Goal: Task Accomplishment & Management: Manage account settings

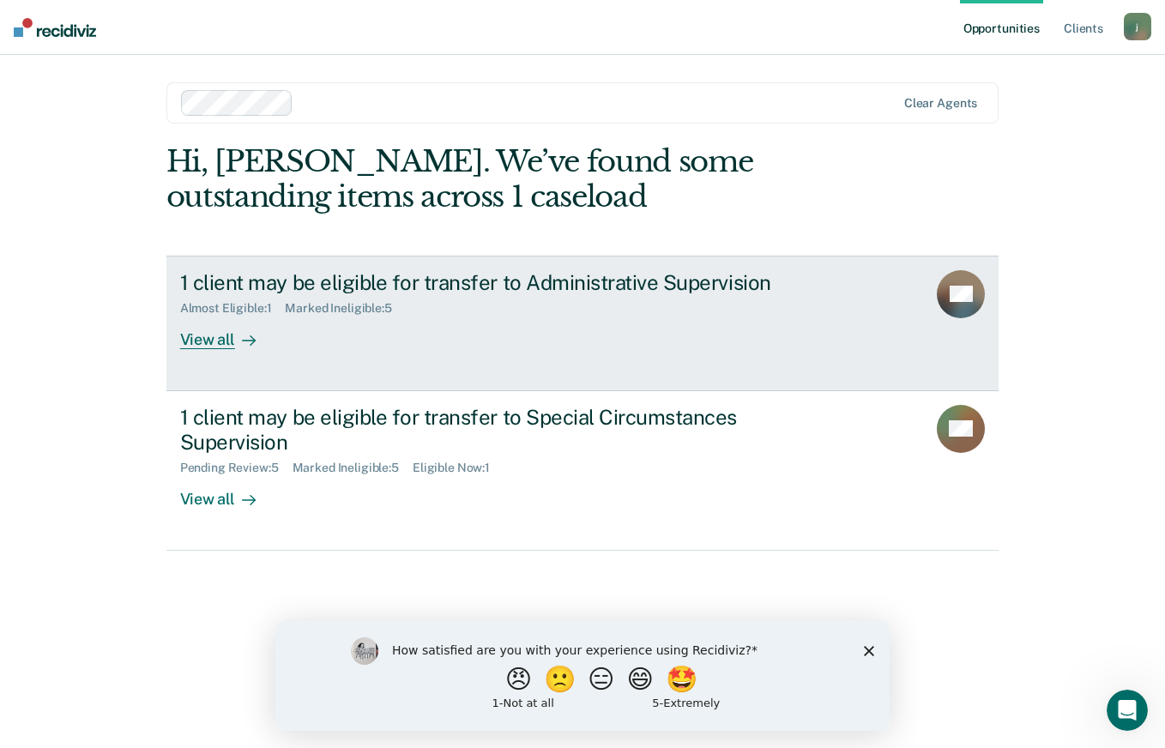
click at [537, 355] on link "1 client may be eligible for transfer to Administrative Supervision Almost Elig…" at bounding box center [582, 324] width 833 height 136
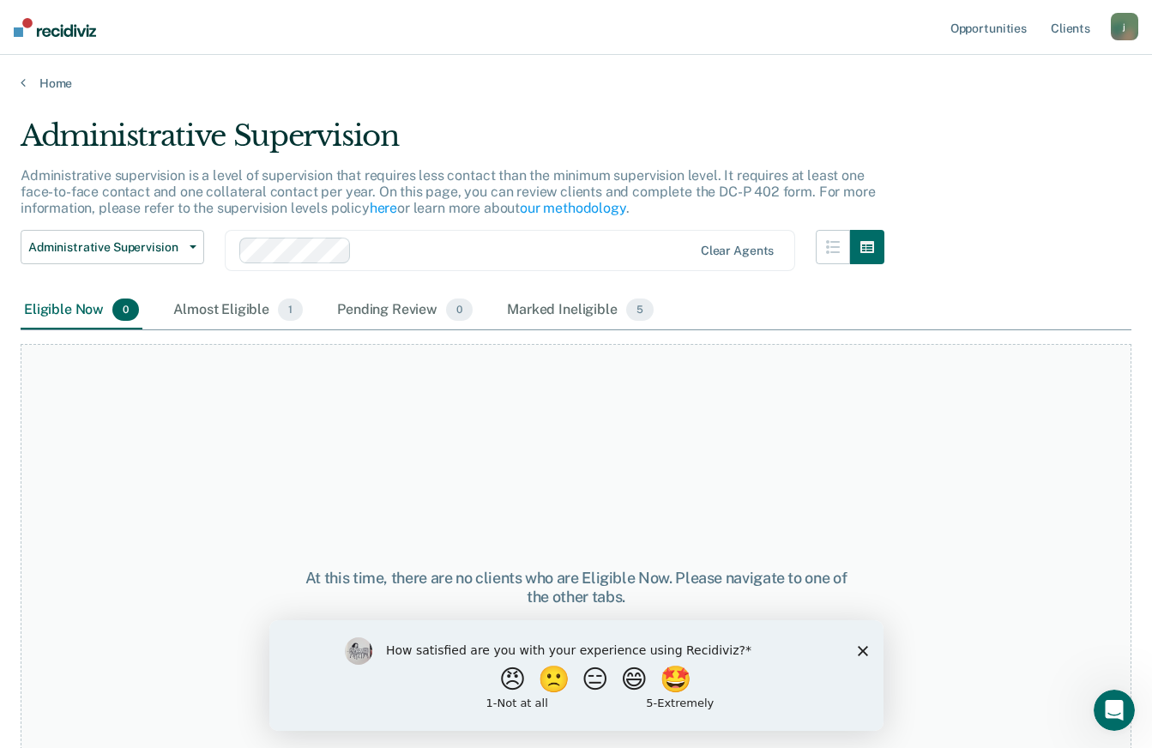
click at [855, 651] on div "How satisfied are you with your experience using Recidiviz? 😠 🙁 😑 😄 🤩 1 - Not a…" at bounding box center [576, 675] width 614 height 111
click at [857, 650] on icon "Close survey" at bounding box center [862, 650] width 10 height 10
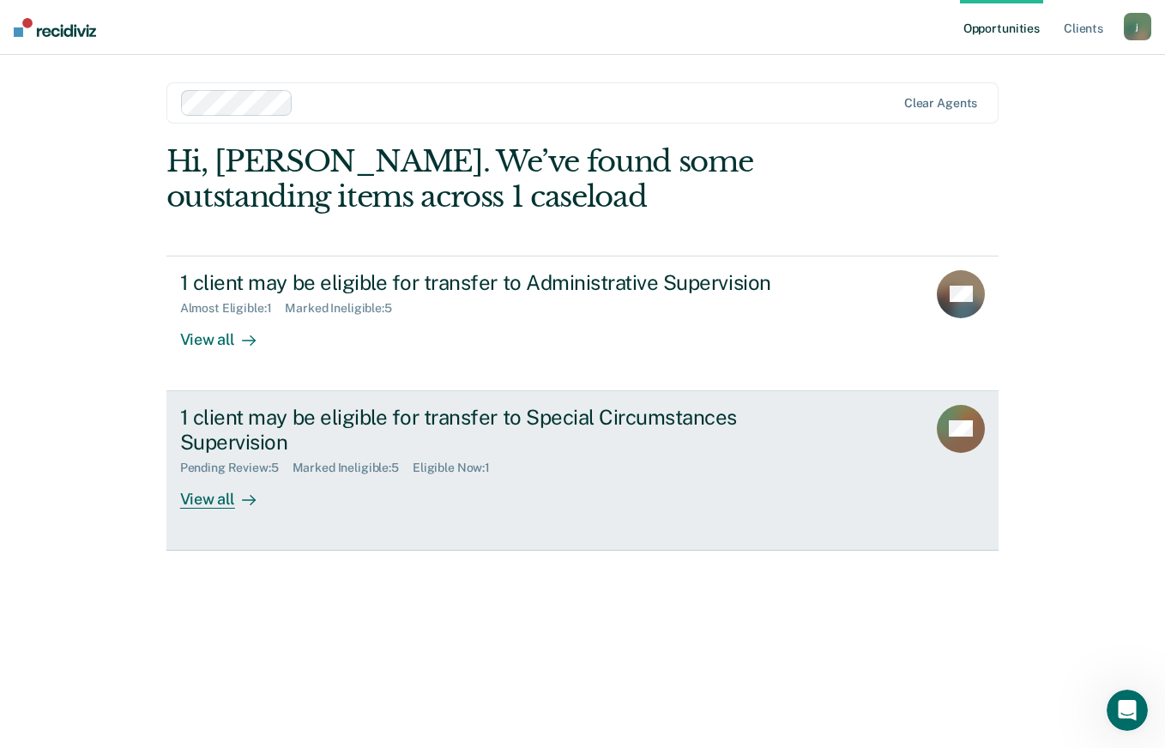
click at [519, 474] on div "Pending Review : 5 Marked Ineligible : 5 Eligible Now : 1" at bounding box center [481, 464] width 602 height 21
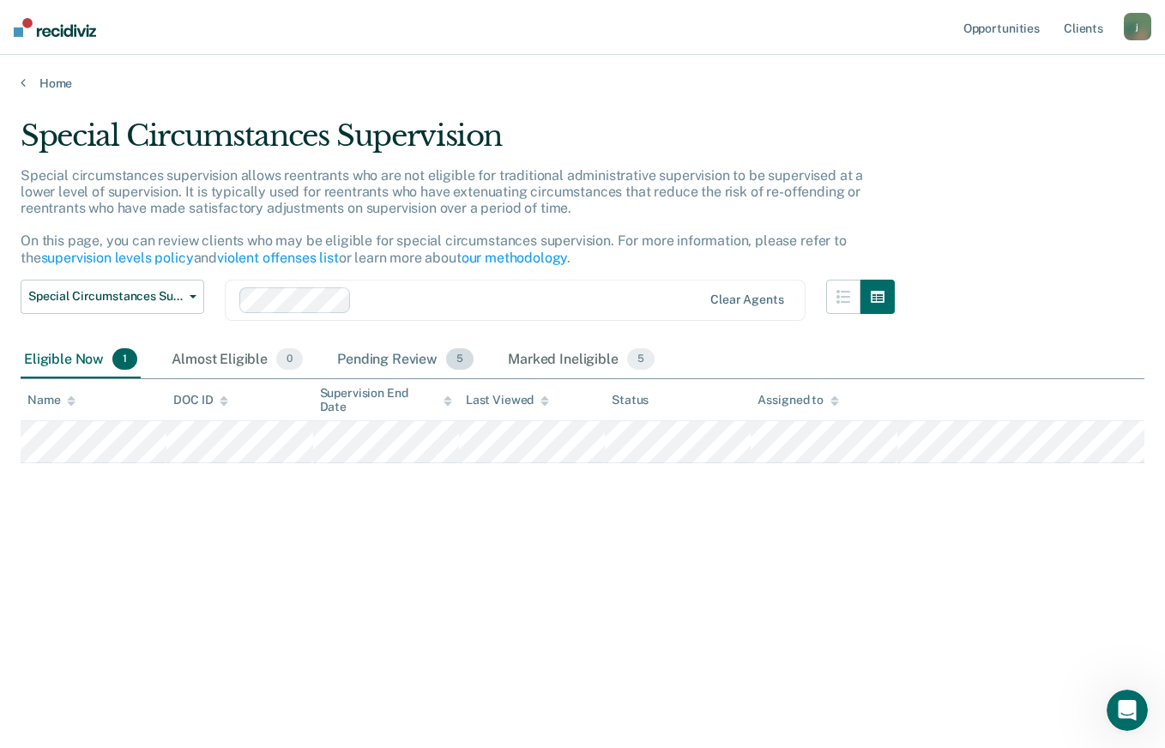
click at [382, 372] on div "Pending Review 5" at bounding box center [405, 361] width 143 height 38
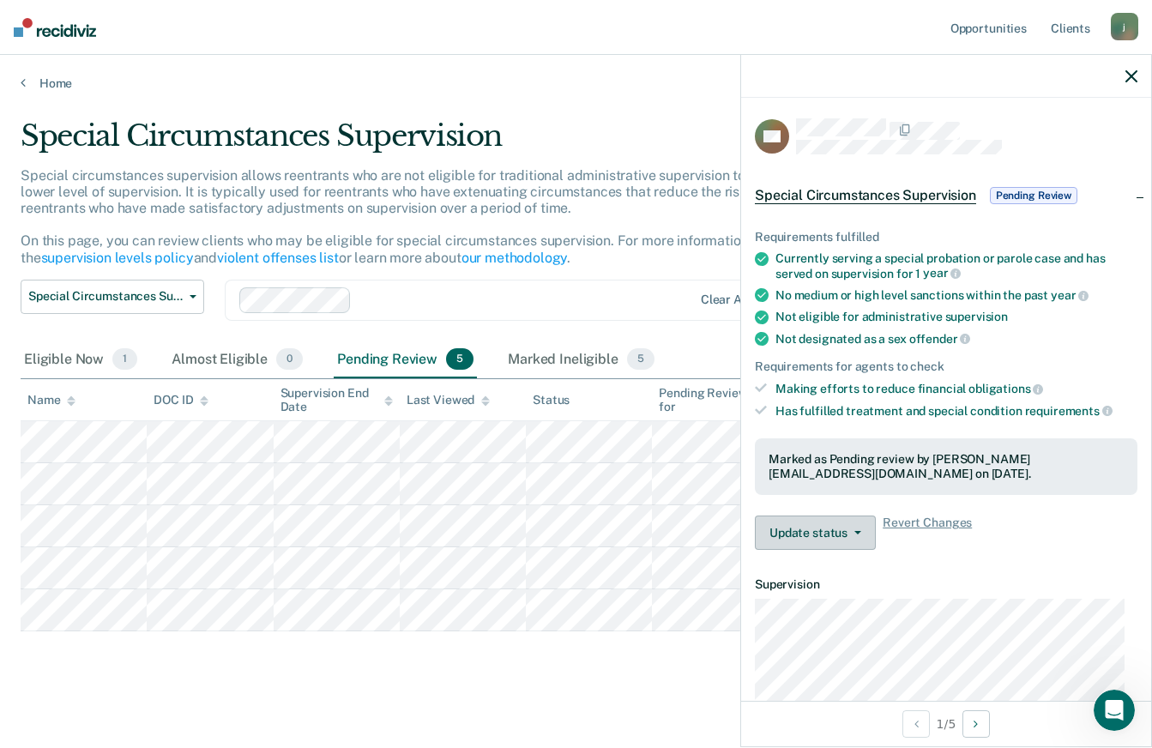
click at [813, 532] on button "Update status" at bounding box center [815, 533] width 121 height 34
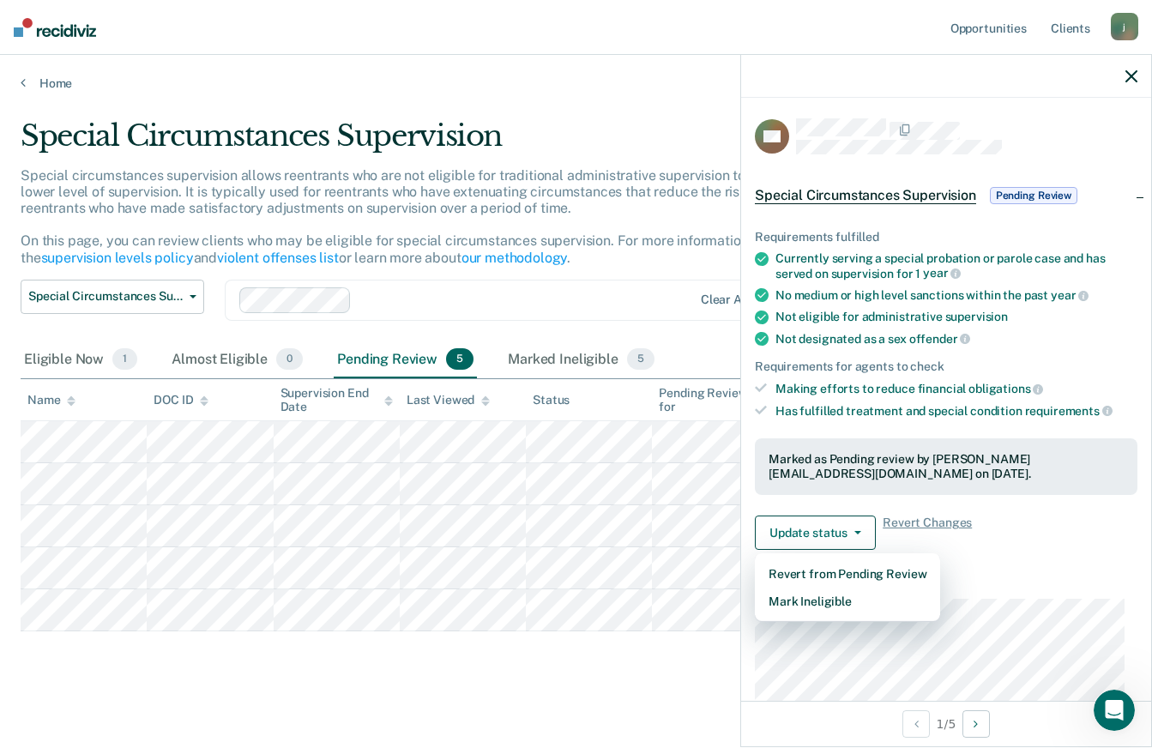
click at [947, 312] on span "supervision" at bounding box center [977, 317] width 63 height 14
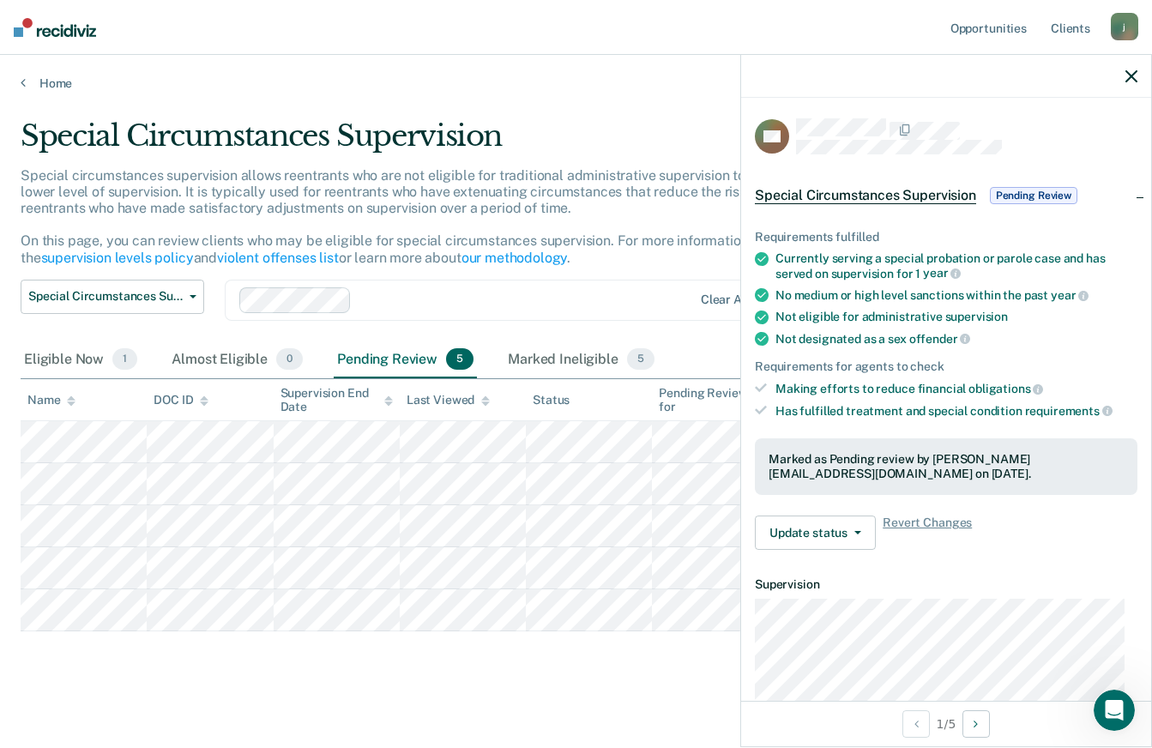
click at [1135, 77] on icon "button" at bounding box center [1132, 76] width 12 height 12
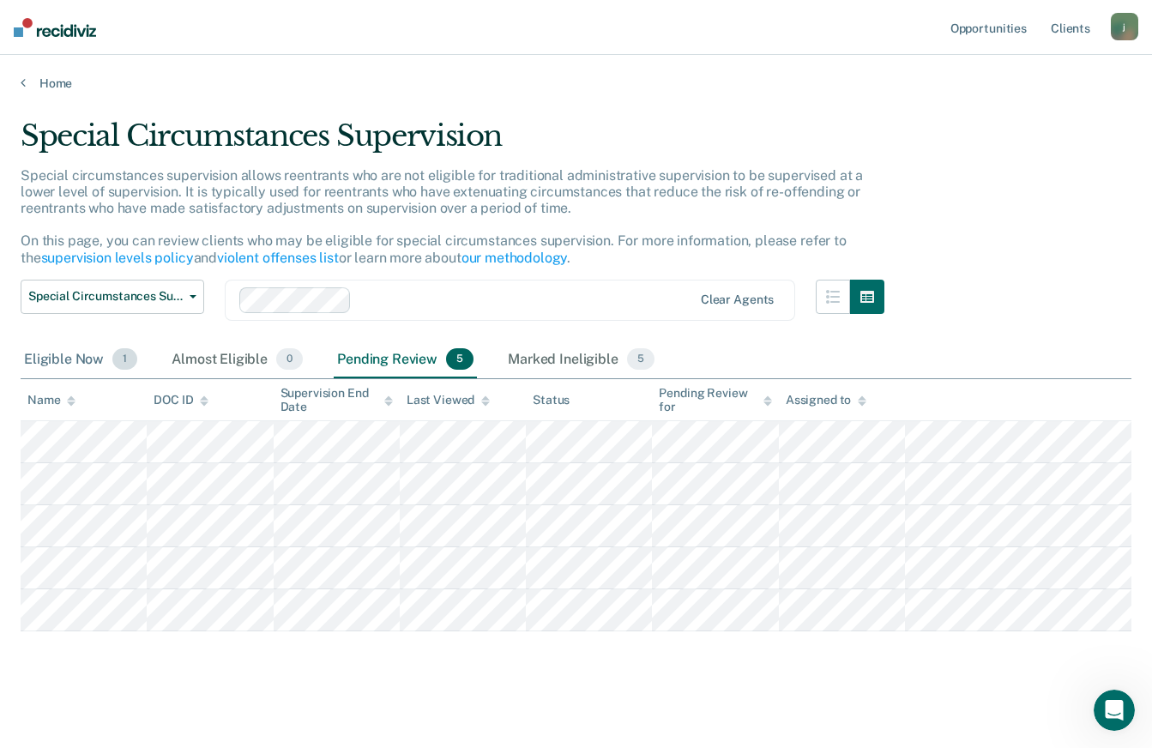
click at [90, 354] on div "Eligible Now 1" at bounding box center [81, 361] width 120 height 38
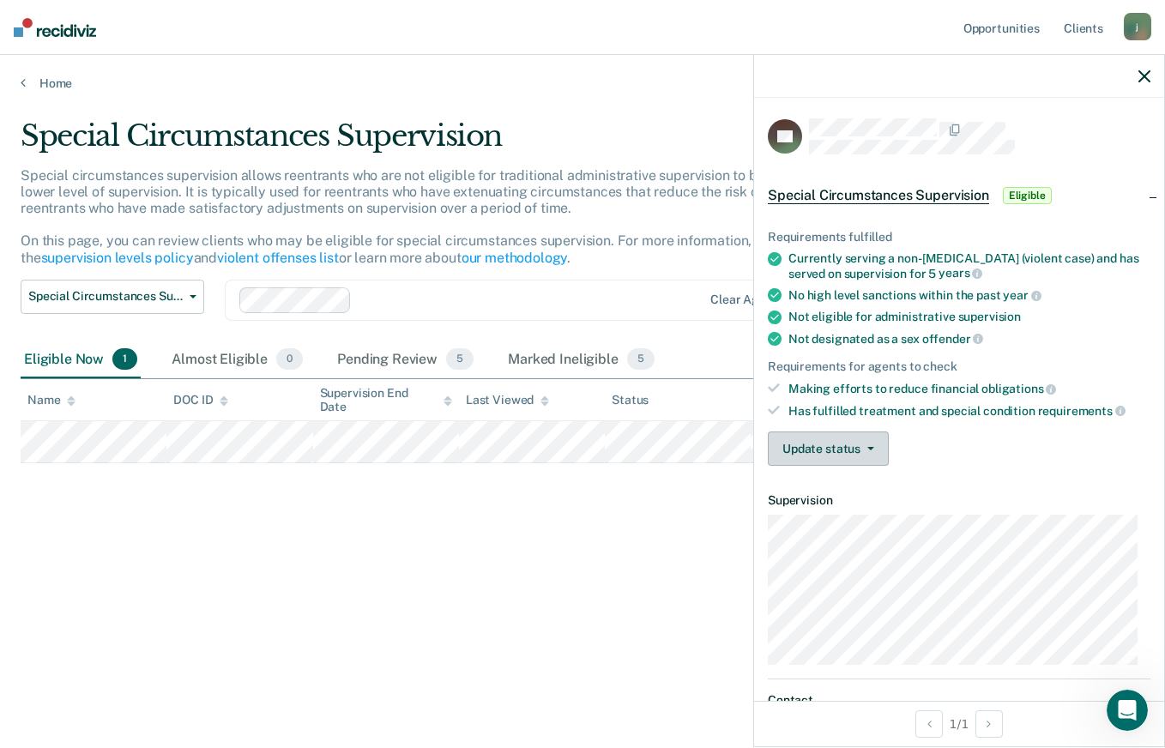
click at [849, 450] on button "Update status" at bounding box center [828, 449] width 121 height 34
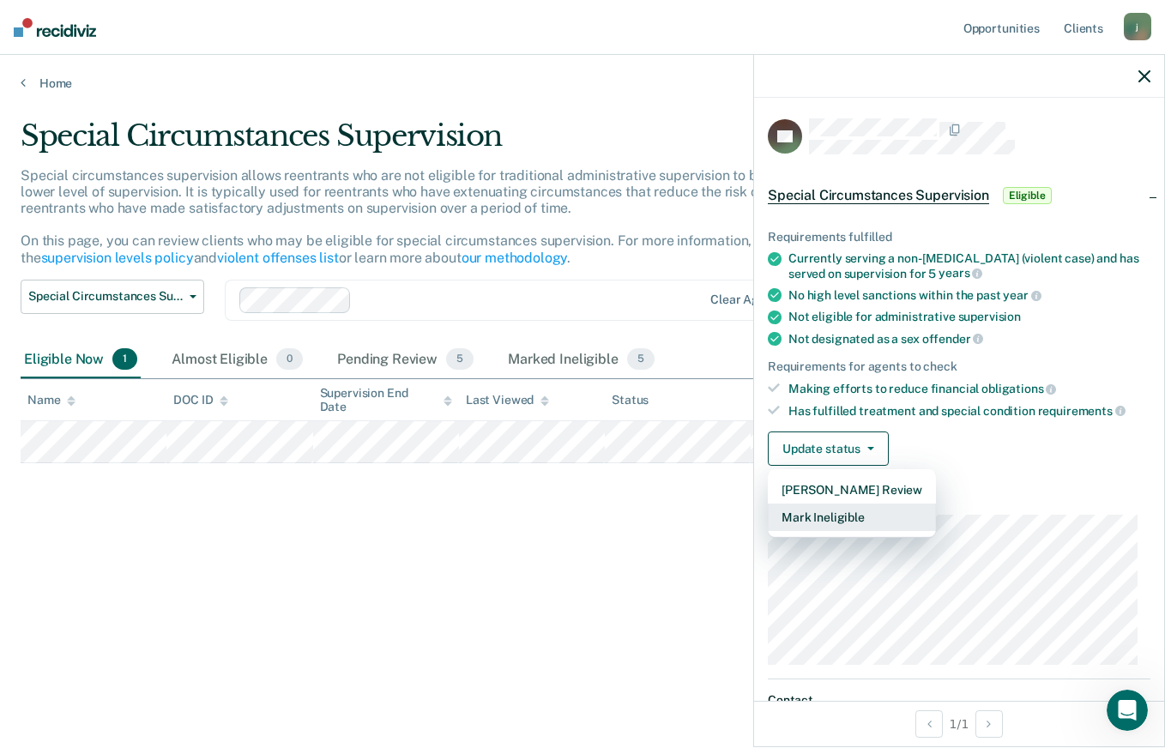
click at [861, 519] on button "Mark Ineligible" at bounding box center [852, 517] width 168 height 27
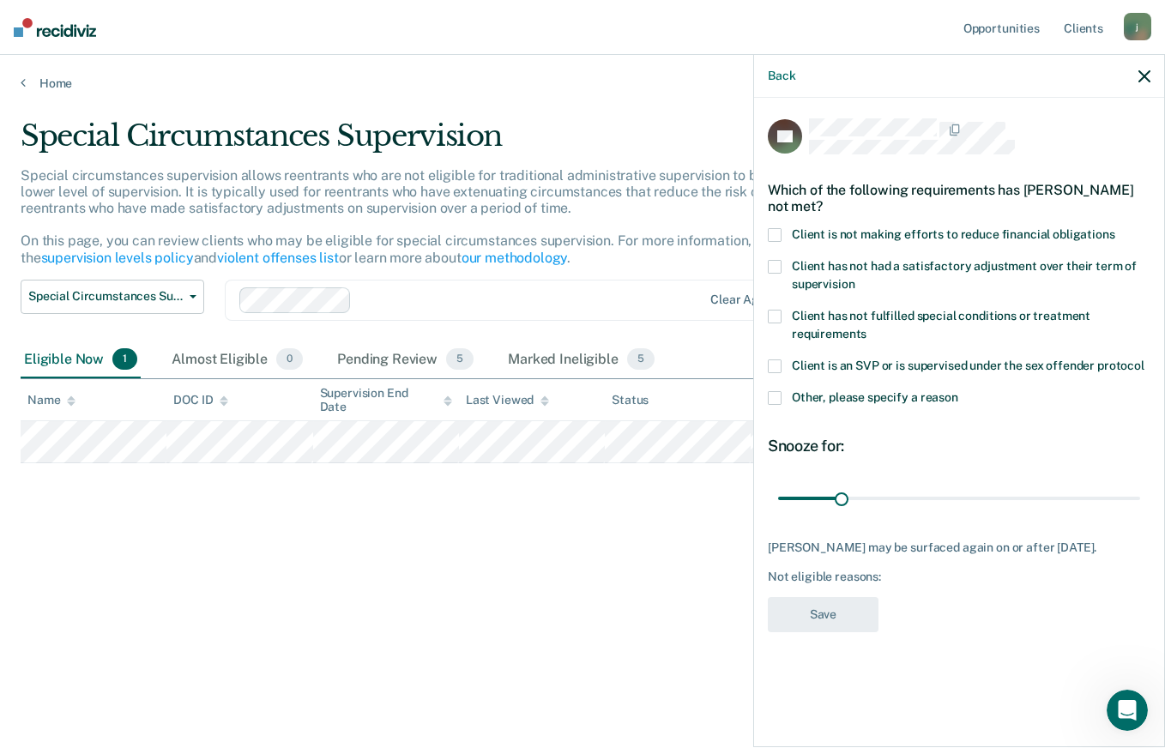
click at [800, 251] on div "Client is not making efforts to reduce financial obligations" at bounding box center [959, 244] width 383 height 32
click at [783, 234] on label "Client is not making efforts to reduce financial obligations" at bounding box center [959, 237] width 383 height 18
click at [1115, 228] on input "Client is not making efforts to reduce financial obligations" at bounding box center [1115, 228] width 0 height 0
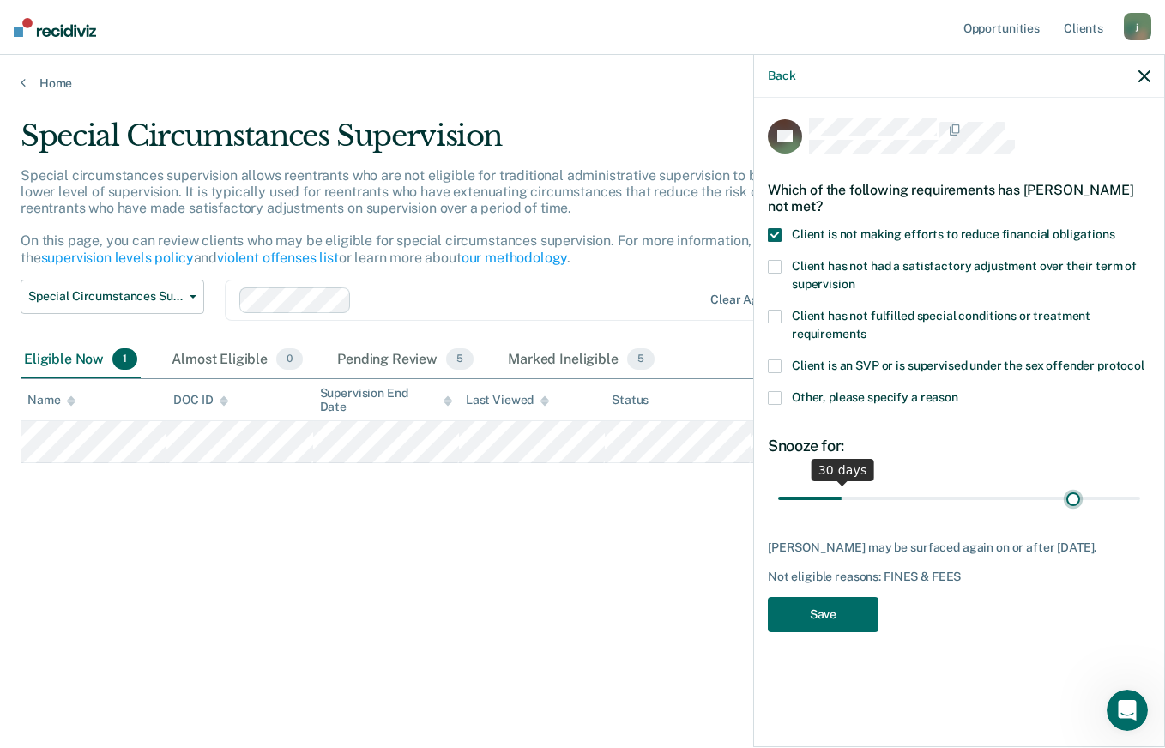
click at [1073, 493] on input "range" at bounding box center [959, 498] width 362 height 30
click at [1042, 487] on input "range" at bounding box center [959, 498] width 362 height 30
click at [1035, 487] on input "range" at bounding box center [959, 498] width 362 height 30
click at [1034, 487] on input "range" at bounding box center [959, 498] width 362 height 30
click at [1033, 487] on input "range" at bounding box center [959, 498] width 362 height 30
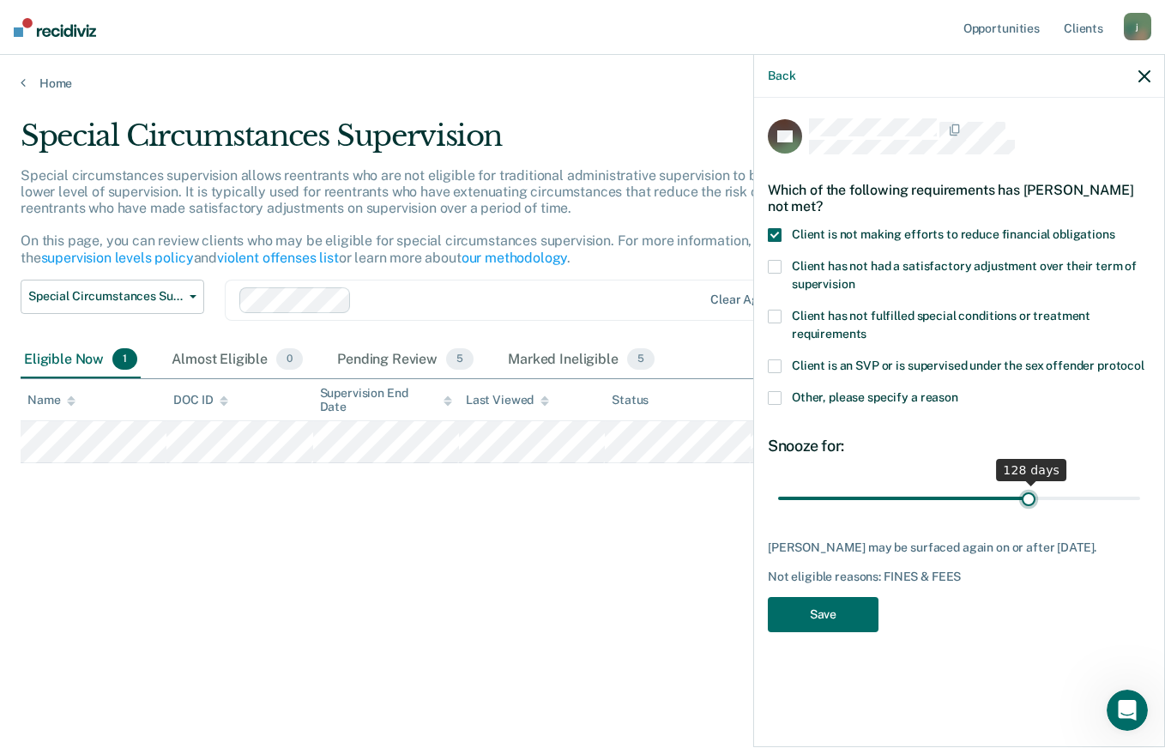
click at [1028, 488] on input "range" at bounding box center [959, 498] width 362 height 30
drag, startPoint x: 1027, startPoint y: 488, endPoint x: 1012, endPoint y: 490, distance: 15.5
click at [1013, 490] on input "range" at bounding box center [959, 498] width 362 height 30
click at [1007, 491] on input "range" at bounding box center [959, 498] width 362 height 30
click at [1006, 491] on input "range" at bounding box center [959, 498] width 362 height 30
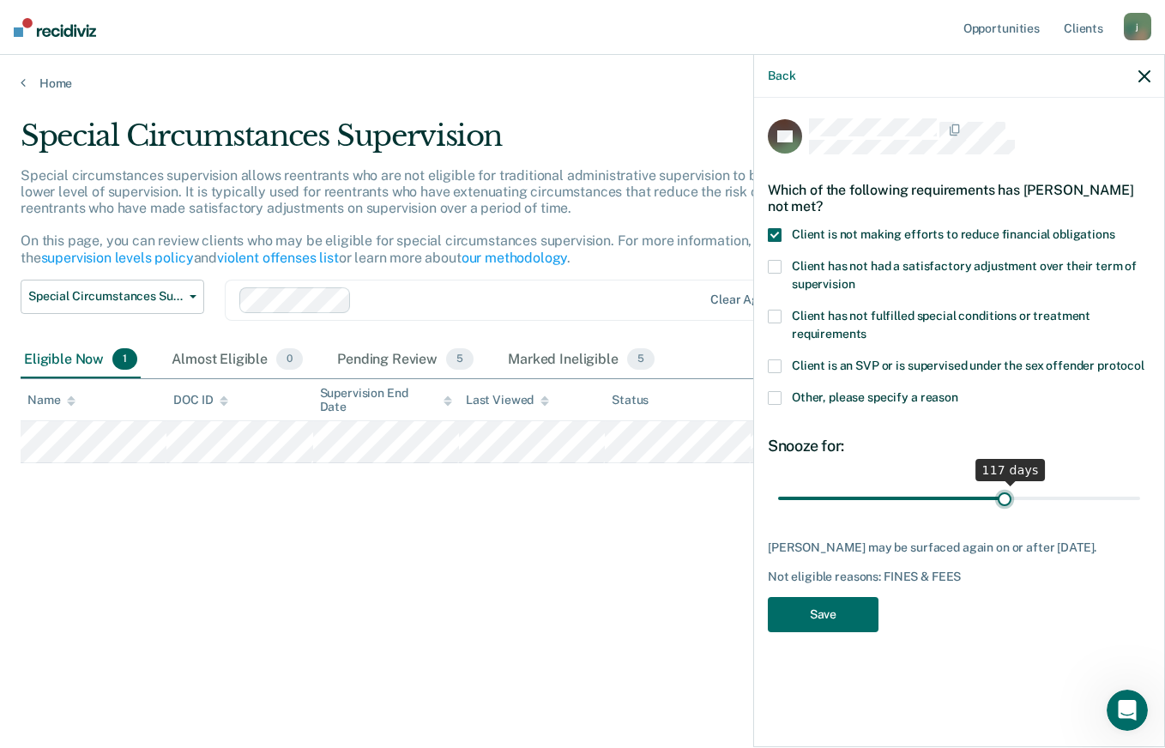
click at [1006, 491] on input "range" at bounding box center [959, 498] width 362 height 30
click at [1005, 491] on input "range" at bounding box center [959, 498] width 362 height 30
click at [1004, 491] on input "range" at bounding box center [959, 498] width 362 height 30
click at [1003, 491] on input "range" at bounding box center [959, 498] width 362 height 30
click at [1002, 491] on input "range" at bounding box center [959, 498] width 362 height 30
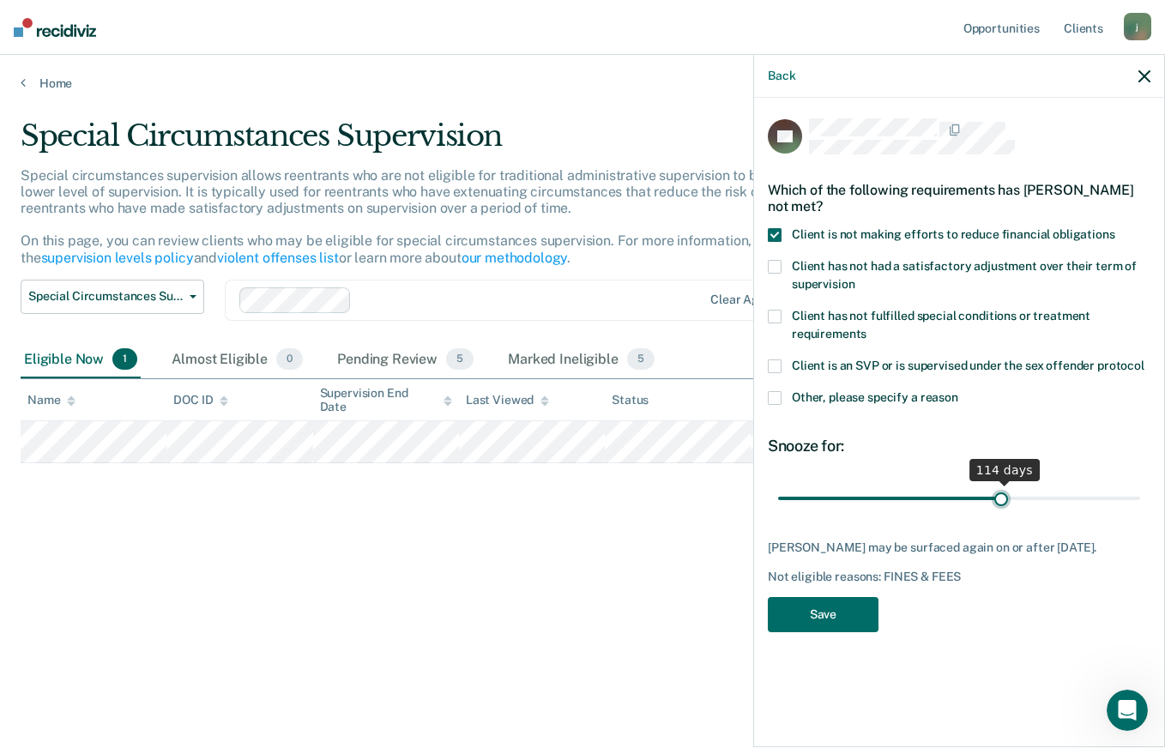
click at [1000, 491] on input "range" at bounding box center [959, 498] width 362 height 30
click at [999, 491] on input "range" at bounding box center [959, 498] width 362 height 30
click at [998, 491] on input "range" at bounding box center [959, 498] width 362 height 30
click at [997, 491] on input "range" at bounding box center [959, 498] width 362 height 30
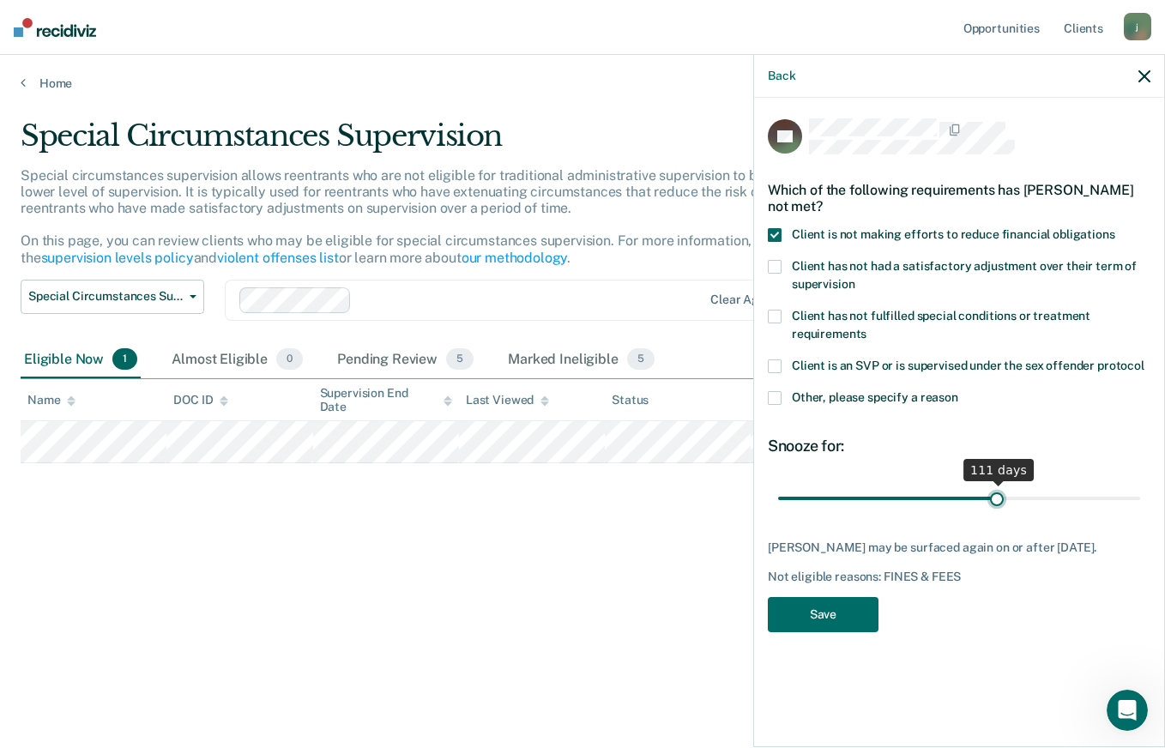
click at [997, 491] on input "range" at bounding box center [959, 498] width 362 height 30
click at [996, 491] on input "range" at bounding box center [959, 498] width 362 height 30
click at [995, 491] on input "range" at bounding box center [959, 498] width 362 height 30
click at [994, 491] on input "range" at bounding box center [959, 498] width 362 height 30
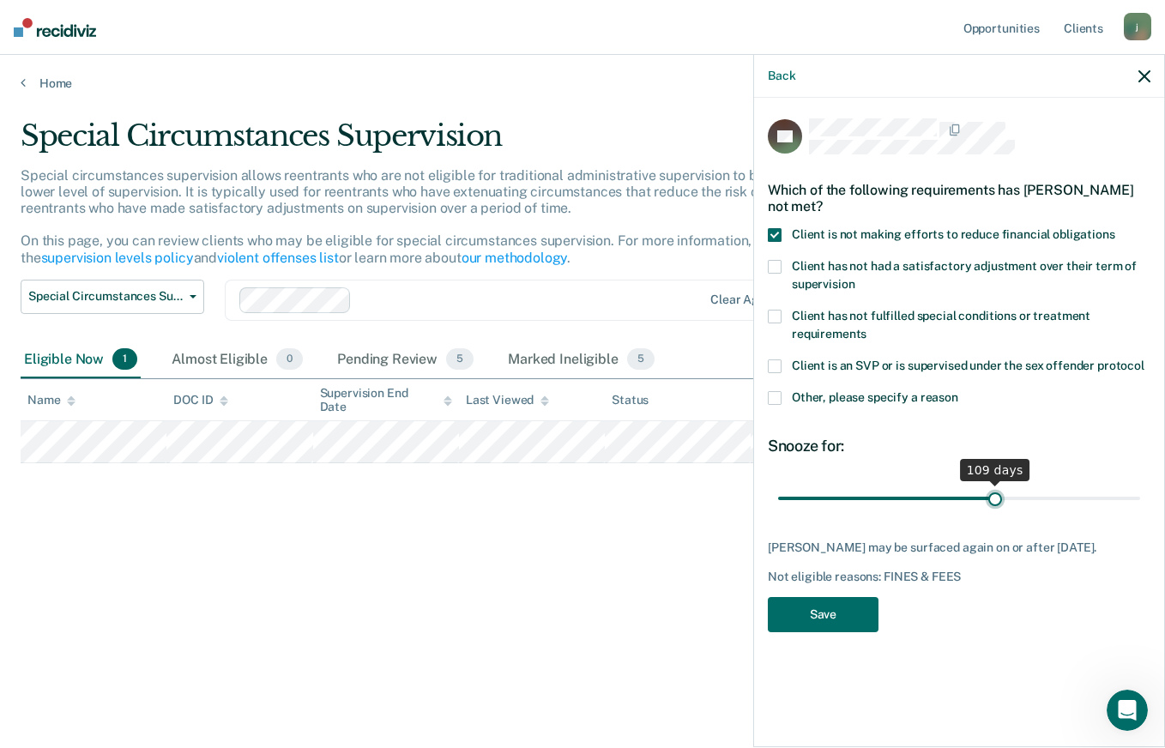
click at [994, 491] on input "range" at bounding box center [959, 498] width 362 height 30
click at [993, 491] on input "range" at bounding box center [959, 498] width 362 height 30
click at [992, 491] on input "range" at bounding box center [959, 498] width 362 height 30
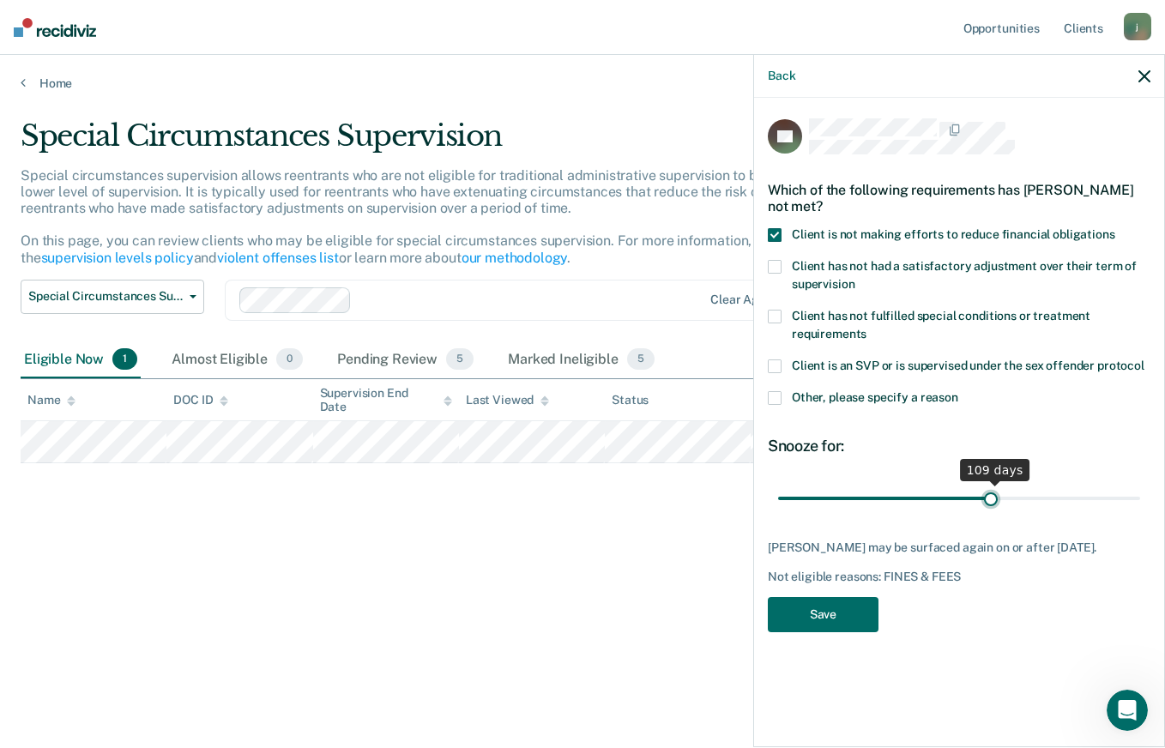
click at [992, 491] on input "range" at bounding box center [959, 498] width 362 height 30
click at [991, 491] on input "range" at bounding box center [959, 498] width 362 height 30
click at [990, 491] on input "range" at bounding box center [959, 498] width 362 height 30
click at [989, 491] on input "range" at bounding box center [959, 498] width 362 height 30
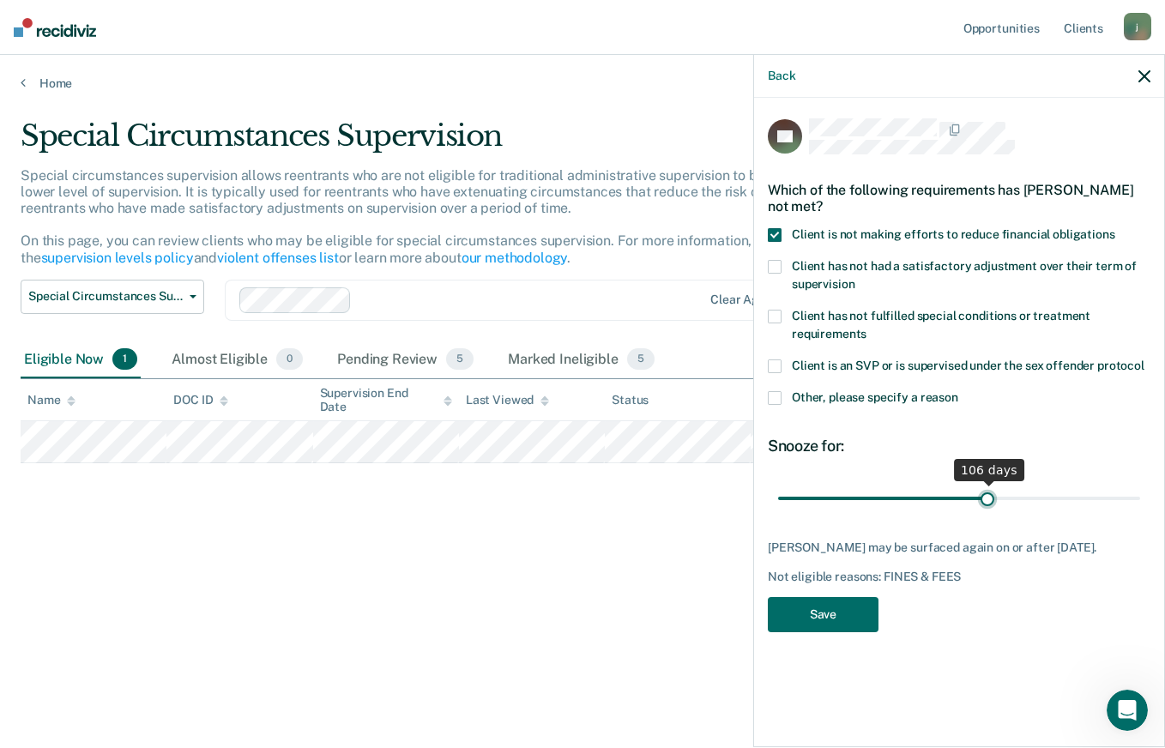
click at [988, 491] on input "range" at bounding box center [959, 498] width 362 height 30
click at [987, 491] on input "range" at bounding box center [959, 498] width 362 height 30
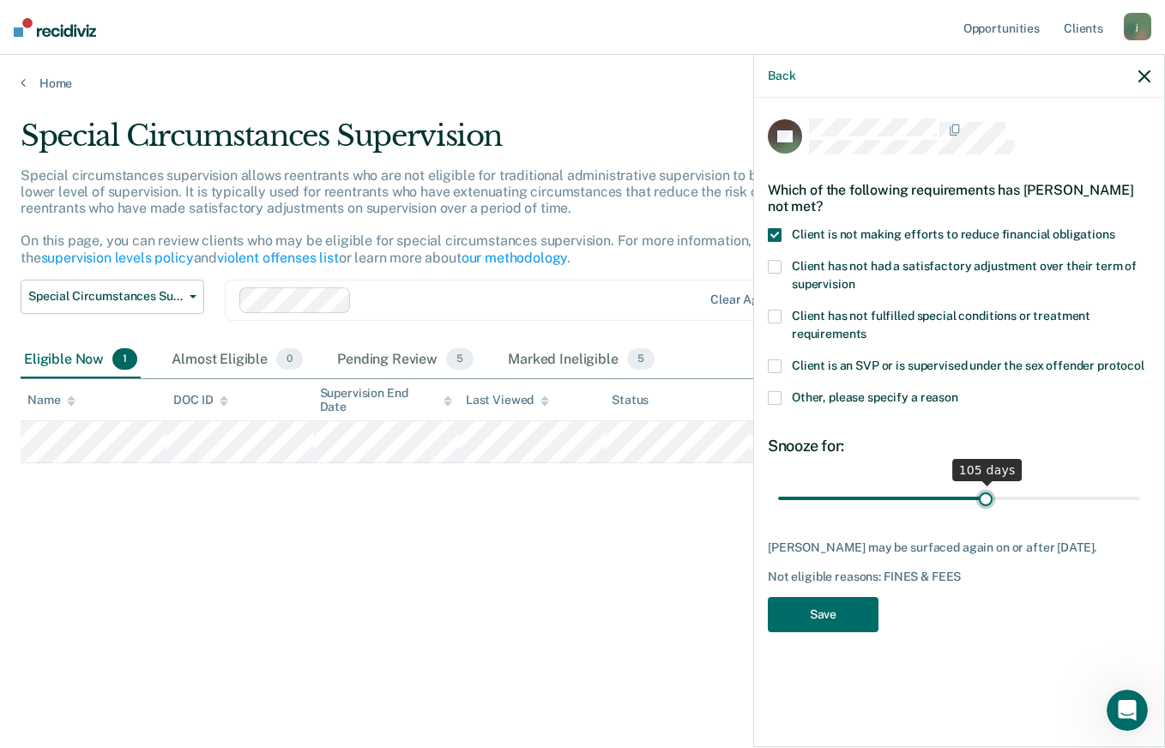
click at [986, 491] on input "range" at bounding box center [959, 498] width 362 height 30
click at [984, 491] on input "range" at bounding box center [959, 498] width 362 height 30
click at [983, 491] on input "range" at bounding box center [959, 498] width 362 height 30
click at [982, 491] on input "range" at bounding box center [959, 498] width 362 height 30
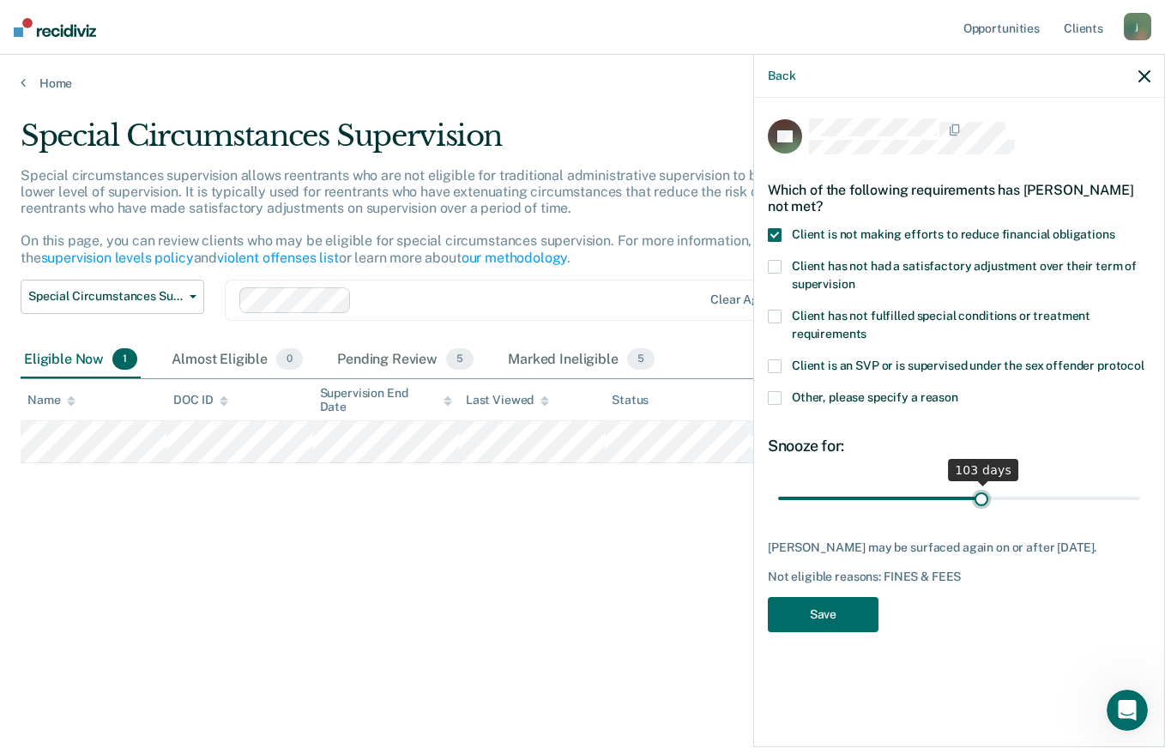
click at [982, 491] on input "range" at bounding box center [959, 498] width 362 height 30
click at [981, 491] on input "range" at bounding box center [959, 498] width 362 height 30
click at [980, 492] on input "range" at bounding box center [959, 498] width 362 height 30
click at [979, 492] on input "range" at bounding box center [959, 498] width 362 height 30
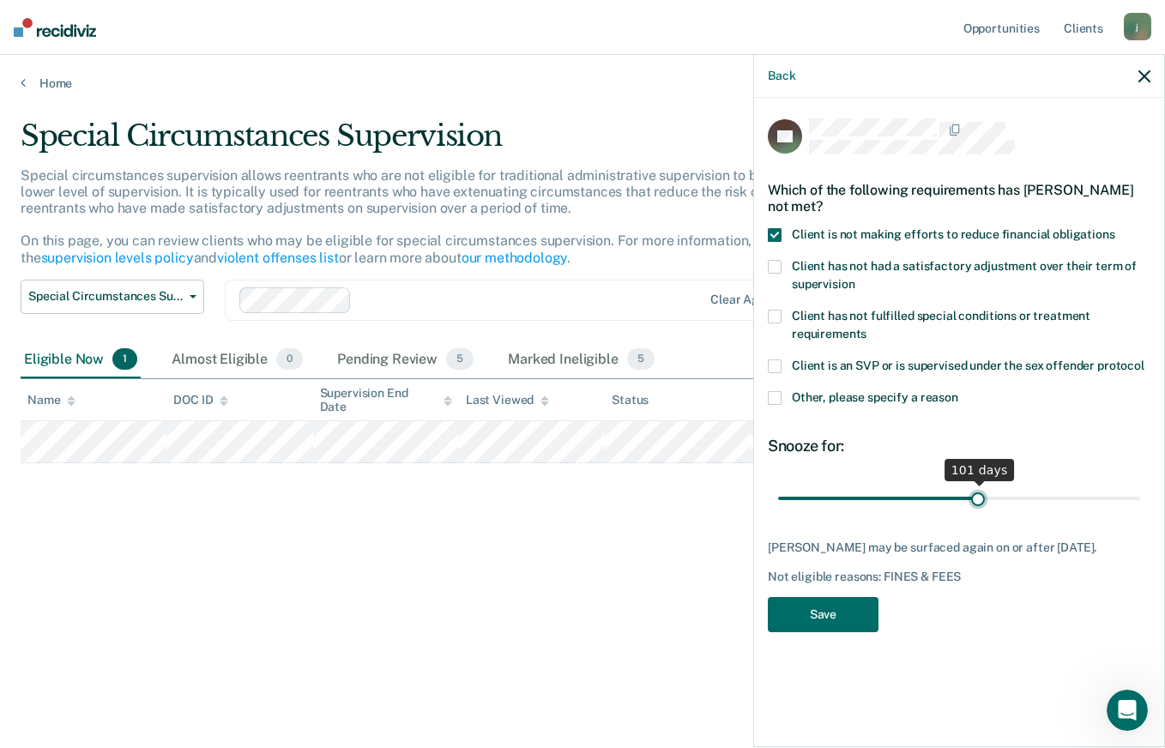
click at [977, 492] on input "range" at bounding box center [959, 498] width 362 height 30
click at [976, 492] on input "range" at bounding box center [959, 498] width 362 height 30
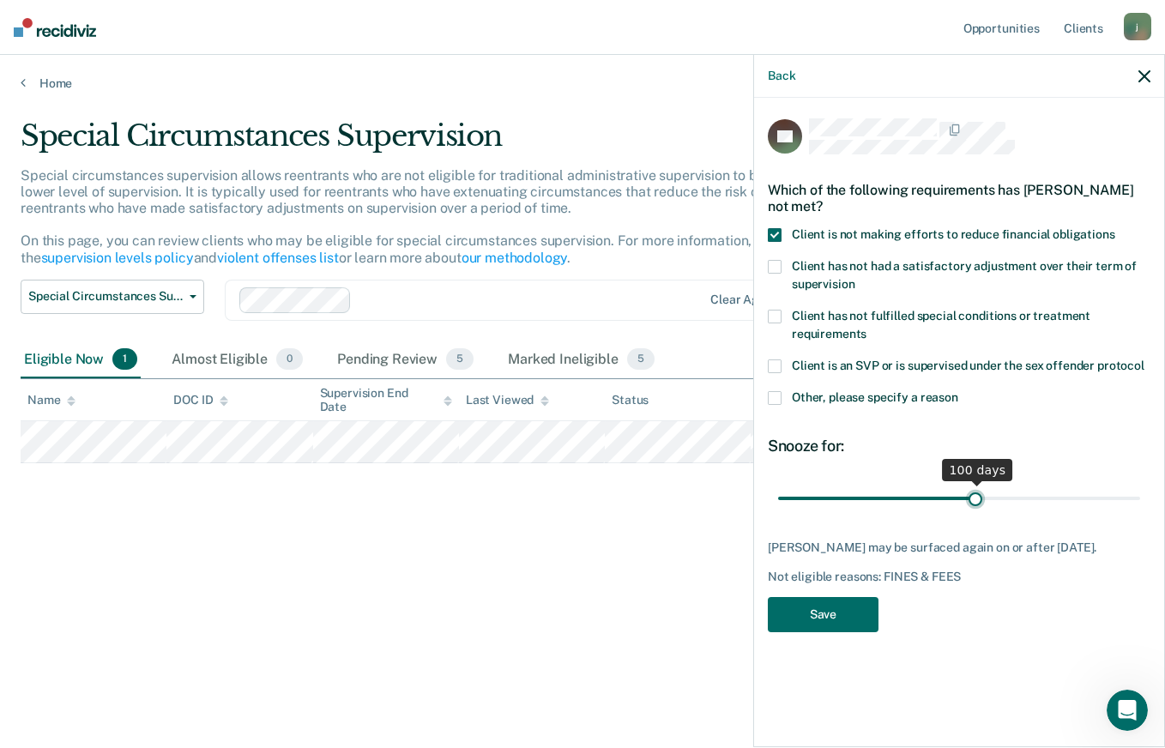
click at [975, 492] on input "range" at bounding box center [959, 498] width 362 height 30
drag, startPoint x: 974, startPoint y: 492, endPoint x: 964, endPoint y: 492, distance: 10.3
click at [967, 492] on input "range" at bounding box center [959, 498] width 362 height 30
click at [966, 492] on input "range" at bounding box center [959, 498] width 362 height 30
click at [964, 492] on input "range" at bounding box center [959, 498] width 362 height 30
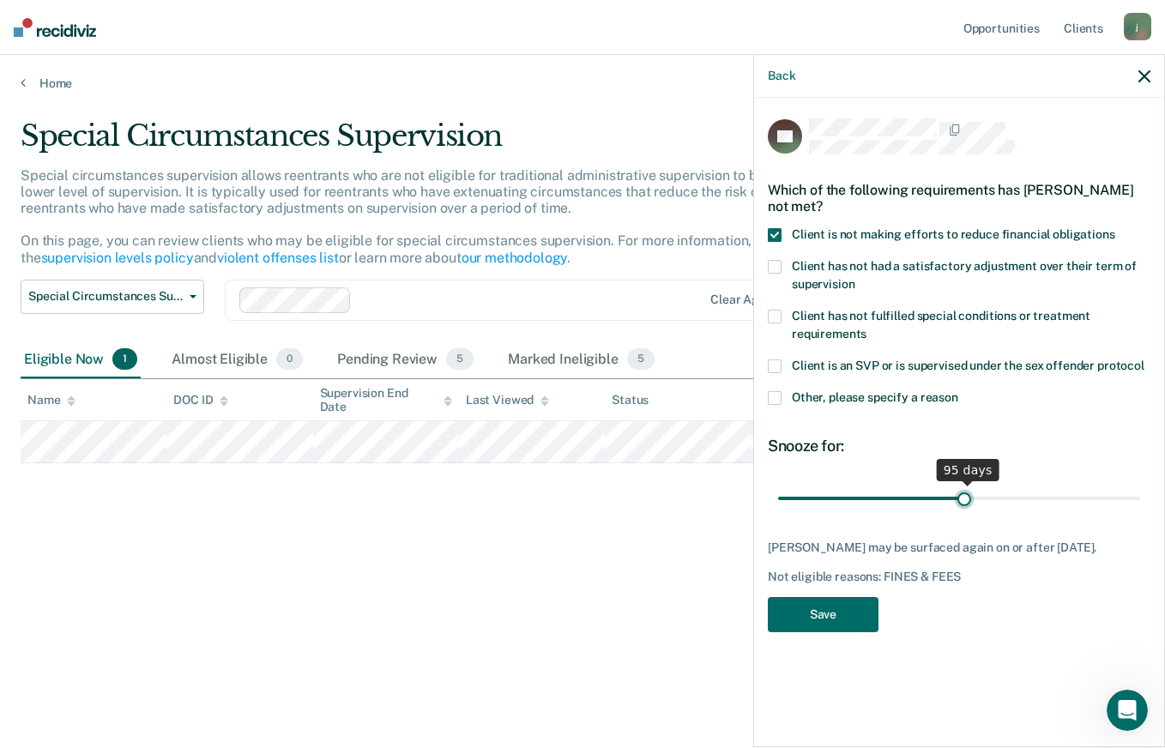
click at [964, 492] on input "range" at bounding box center [959, 498] width 362 height 30
click at [963, 492] on input "range" at bounding box center [959, 498] width 362 height 30
click at [962, 492] on input "range" at bounding box center [959, 498] width 362 height 30
click at [961, 492] on input "range" at bounding box center [959, 498] width 362 height 30
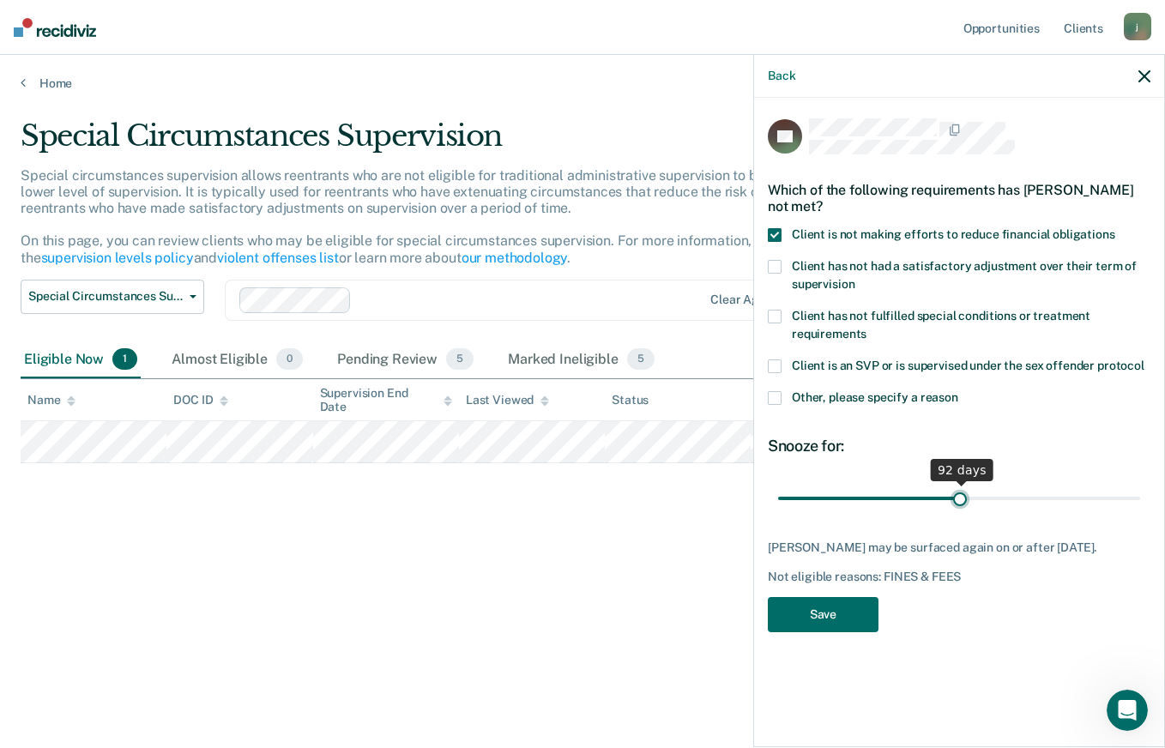
click at [960, 492] on input "range" at bounding box center [959, 498] width 362 height 30
click at [959, 492] on input "range" at bounding box center [959, 498] width 362 height 30
type input "90"
click at [958, 492] on input "range" at bounding box center [959, 498] width 362 height 30
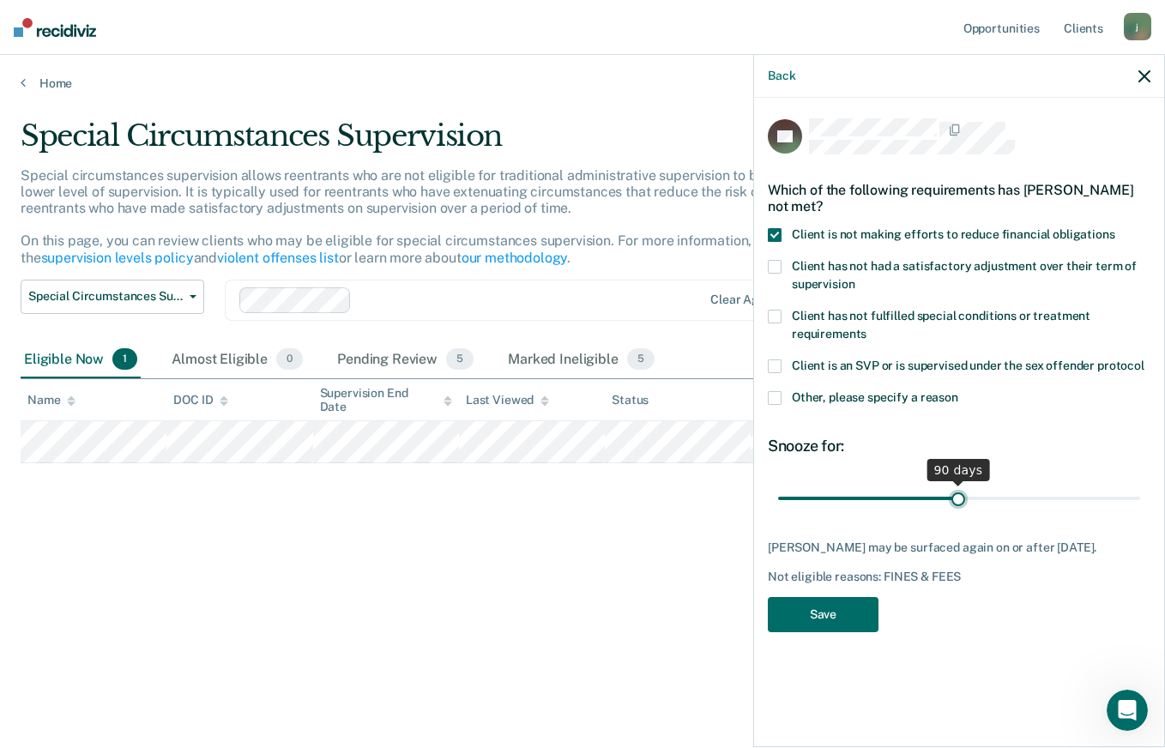
click at [958, 492] on input "range" at bounding box center [959, 498] width 362 height 30
click at [848, 627] on button "Save" at bounding box center [823, 614] width 111 height 35
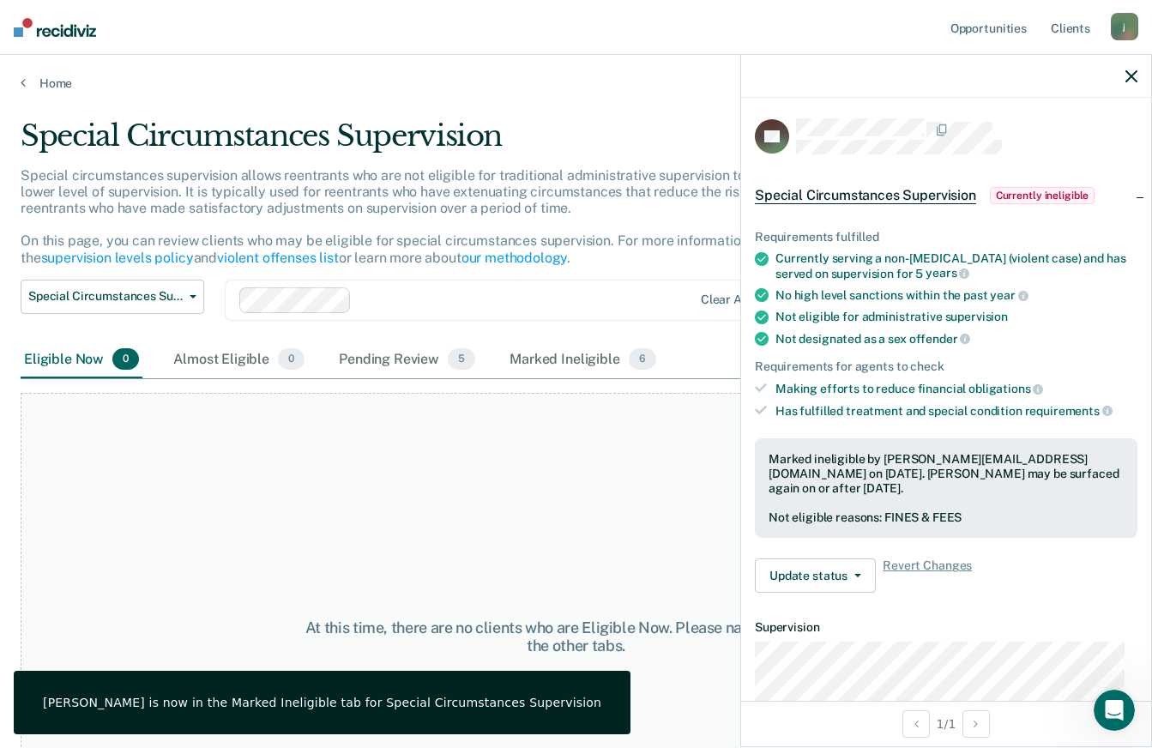
click at [1137, 76] on icon "button" at bounding box center [1132, 76] width 12 height 12
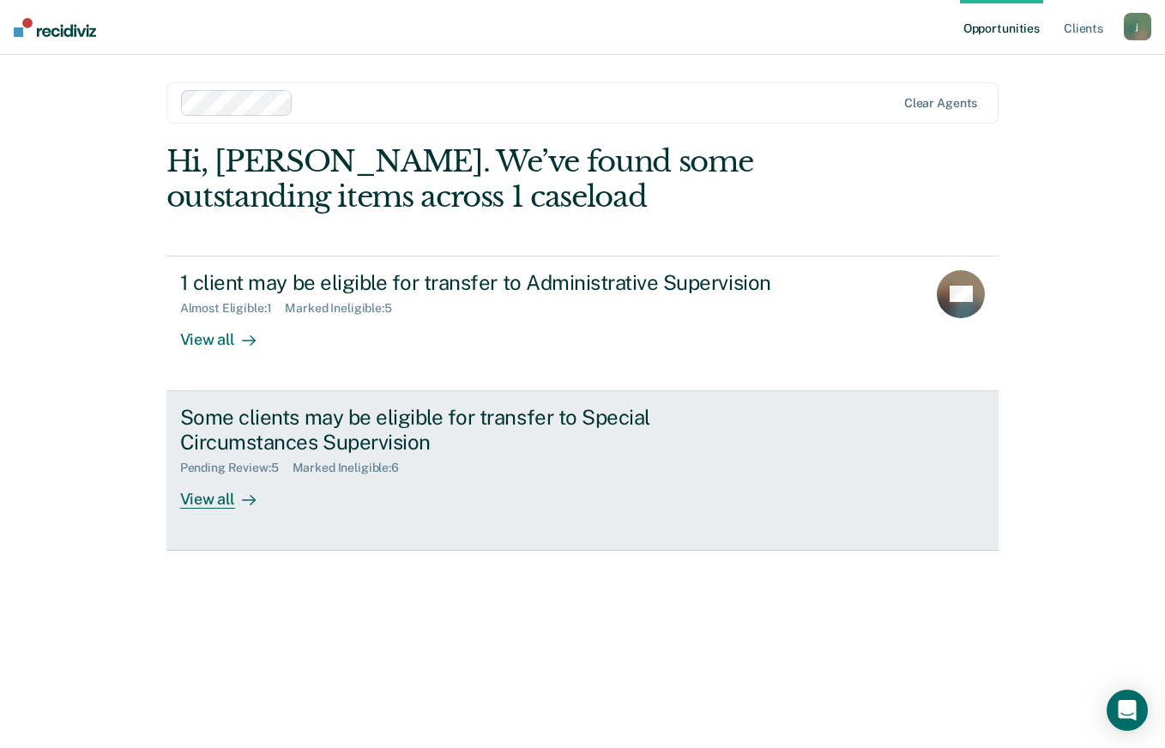
click at [672, 438] on div "Some clients may be eligible for transfer to Special Circumstances Supervision" at bounding box center [481, 430] width 602 height 50
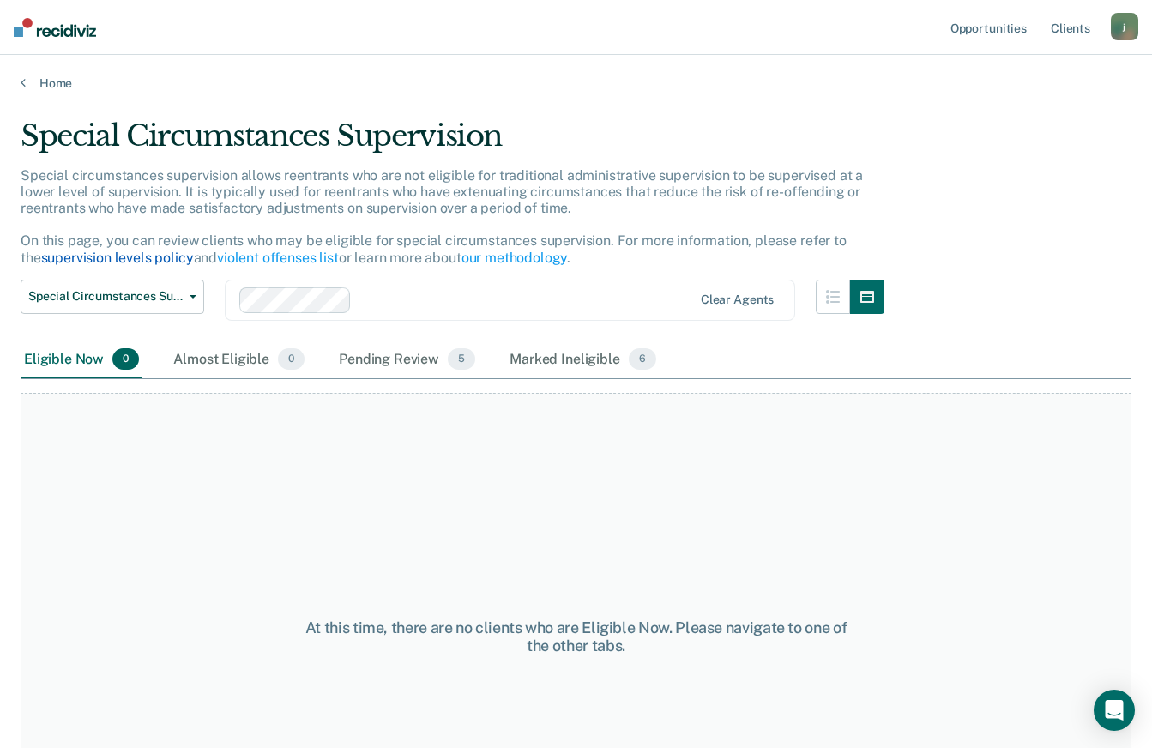
click at [112, 261] on link "supervision levels policy" at bounding box center [117, 258] width 153 height 16
click at [280, 256] on link "violent offenses list" at bounding box center [278, 258] width 122 height 16
click at [389, 349] on div "Pending Review 5" at bounding box center [407, 361] width 143 height 38
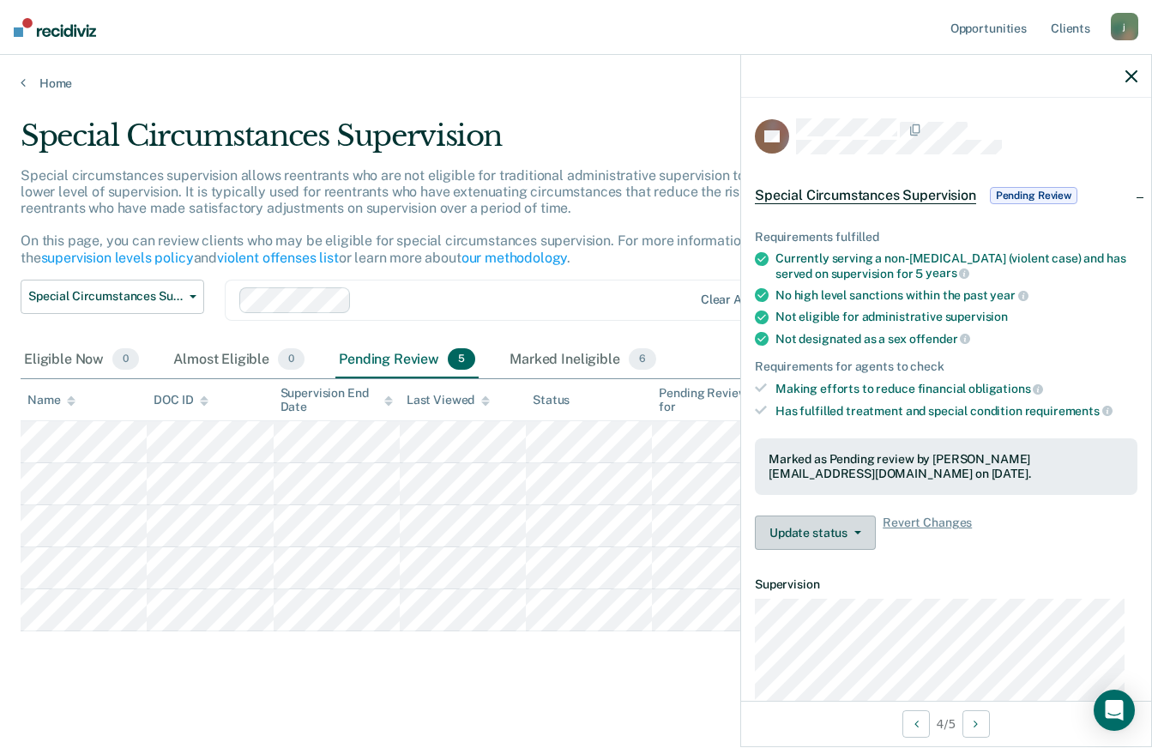
click at [806, 543] on button "Update status" at bounding box center [815, 533] width 121 height 34
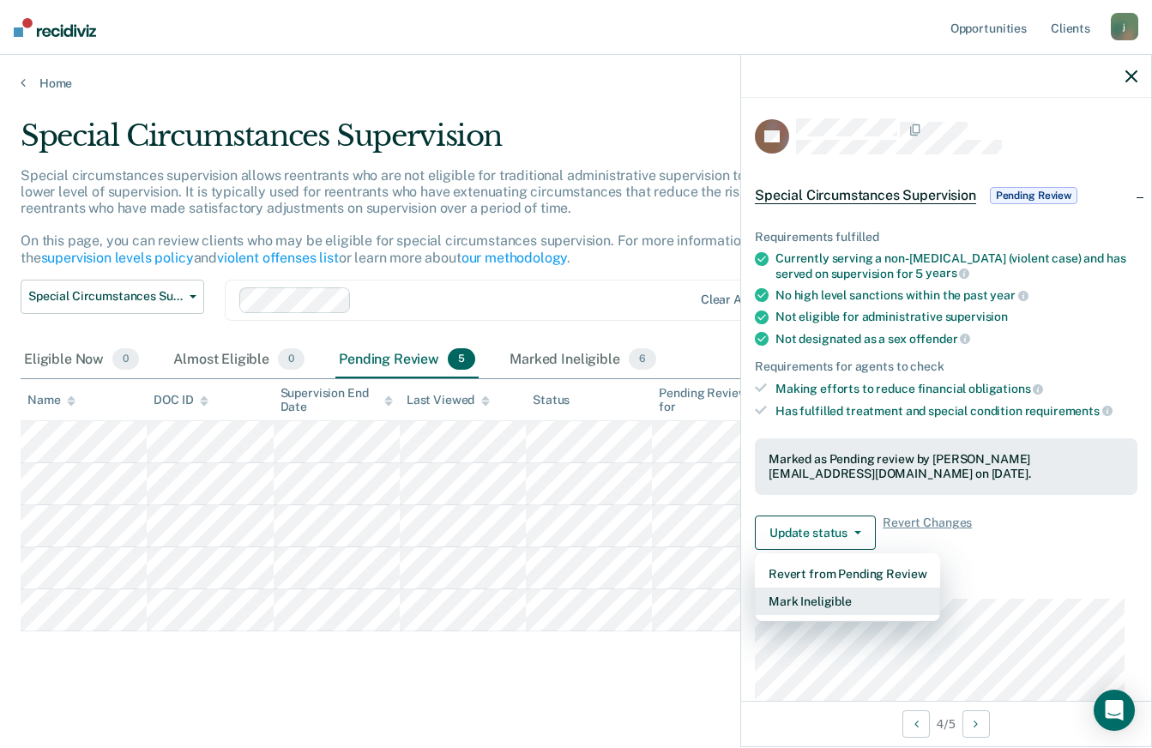
click at [847, 604] on button "Mark Ineligible" at bounding box center [847, 601] width 185 height 27
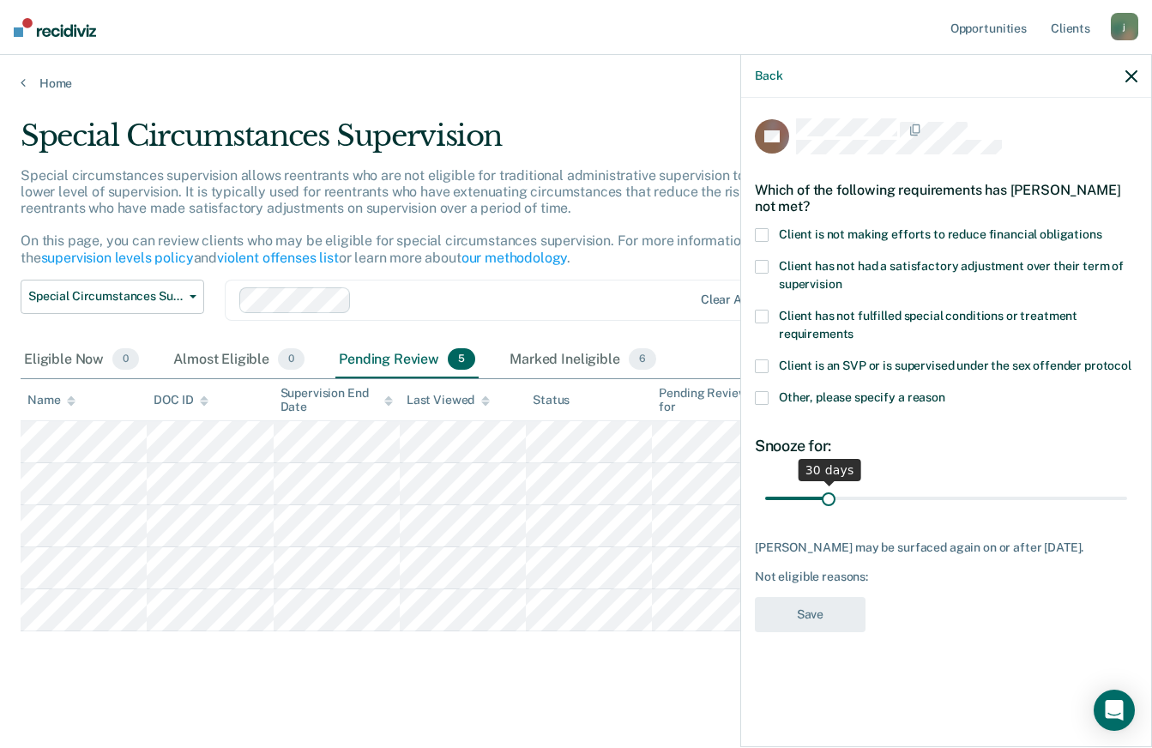
drag, startPoint x: 828, startPoint y: 489, endPoint x: 850, endPoint y: 491, distance: 22.4
click at [829, 489] on input "range" at bounding box center [946, 498] width 362 height 30
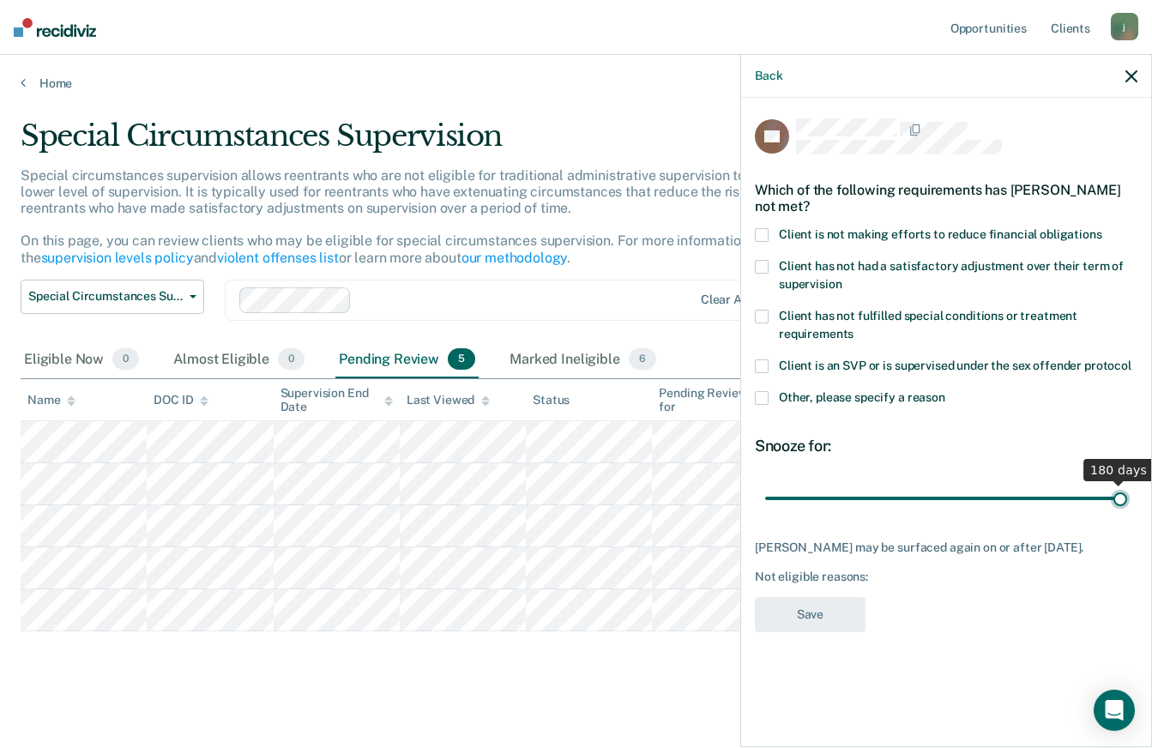
drag, startPoint x: 850, startPoint y: 491, endPoint x: 1167, endPoint y: 490, distance: 316.6
type input "180"
click at [1127, 490] on input "range" at bounding box center [946, 498] width 362 height 30
click at [1127, 78] on icon "button" at bounding box center [1132, 76] width 12 height 12
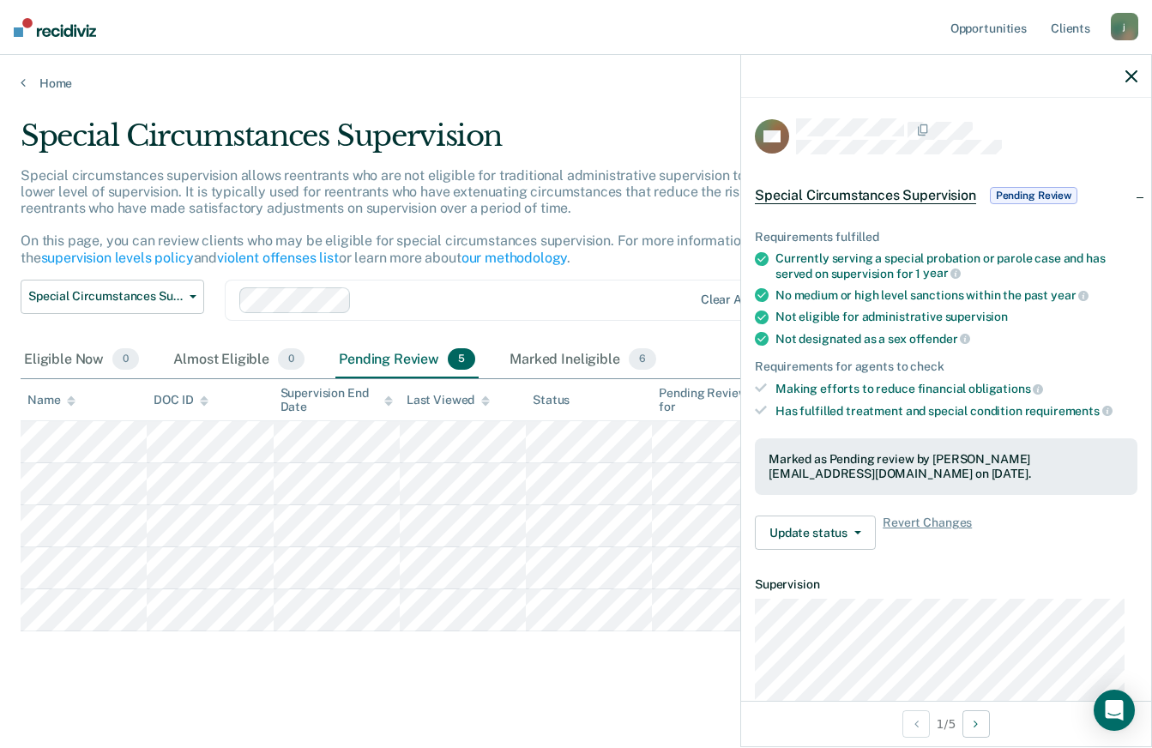
click at [1138, 79] on div at bounding box center [946, 76] width 410 height 43
click at [1133, 78] on icon "button" at bounding box center [1132, 76] width 12 height 12
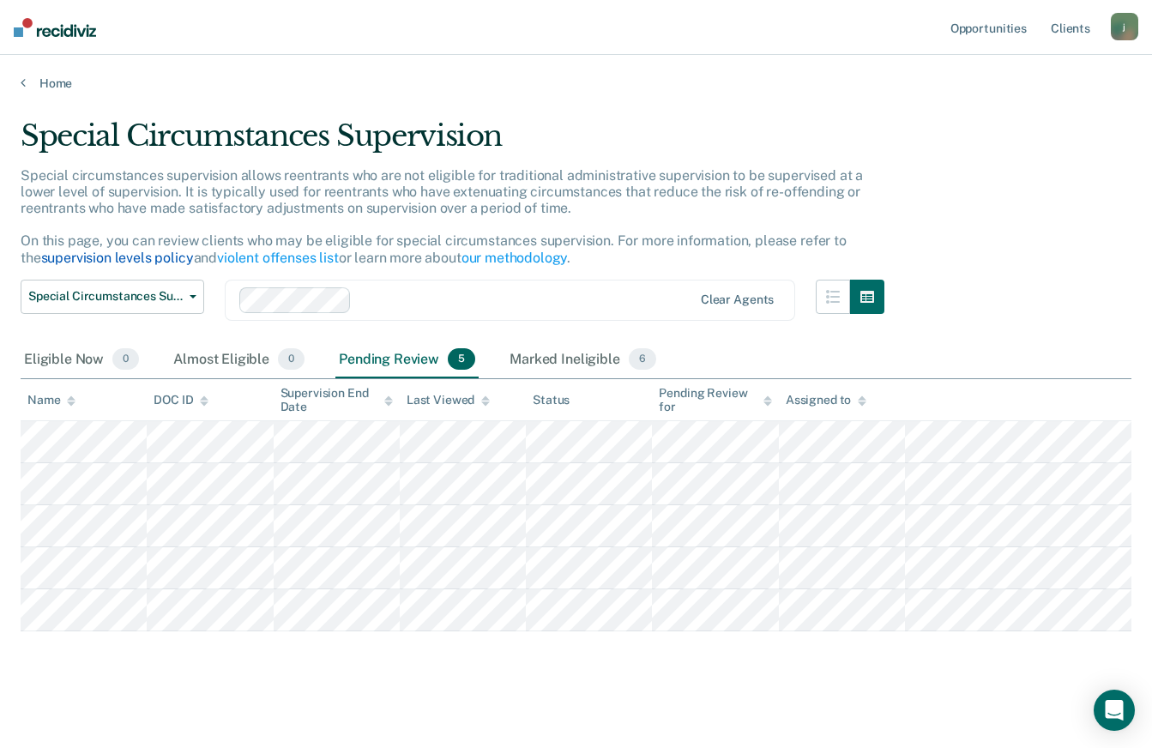
click at [154, 259] on link "supervision levels policy" at bounding box center [117, 258] width 153 height 16
